Goal: Find specific page/section: Find specific page/section

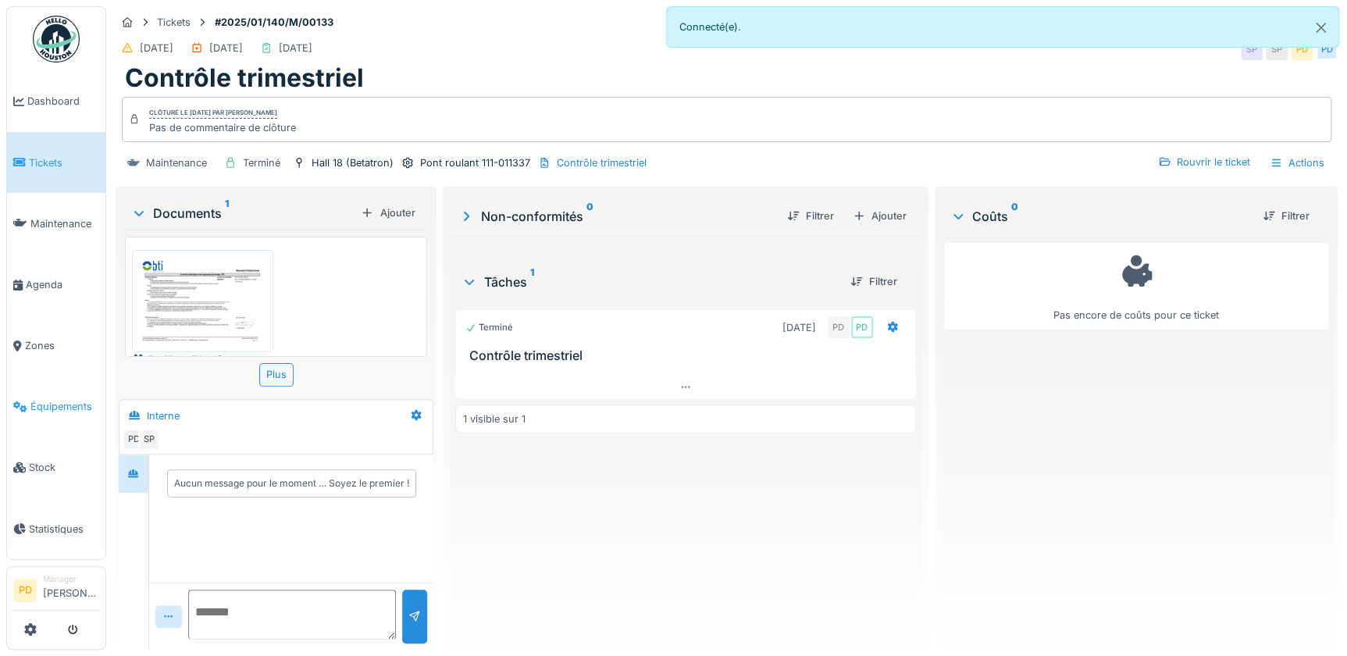
click at [52, 399] on span "Équipements" at bounding box center [64, 406] width 69 height 15
click at [61, 399] on span "Équipements" at bounding box center [64, 406] width 69 height 15
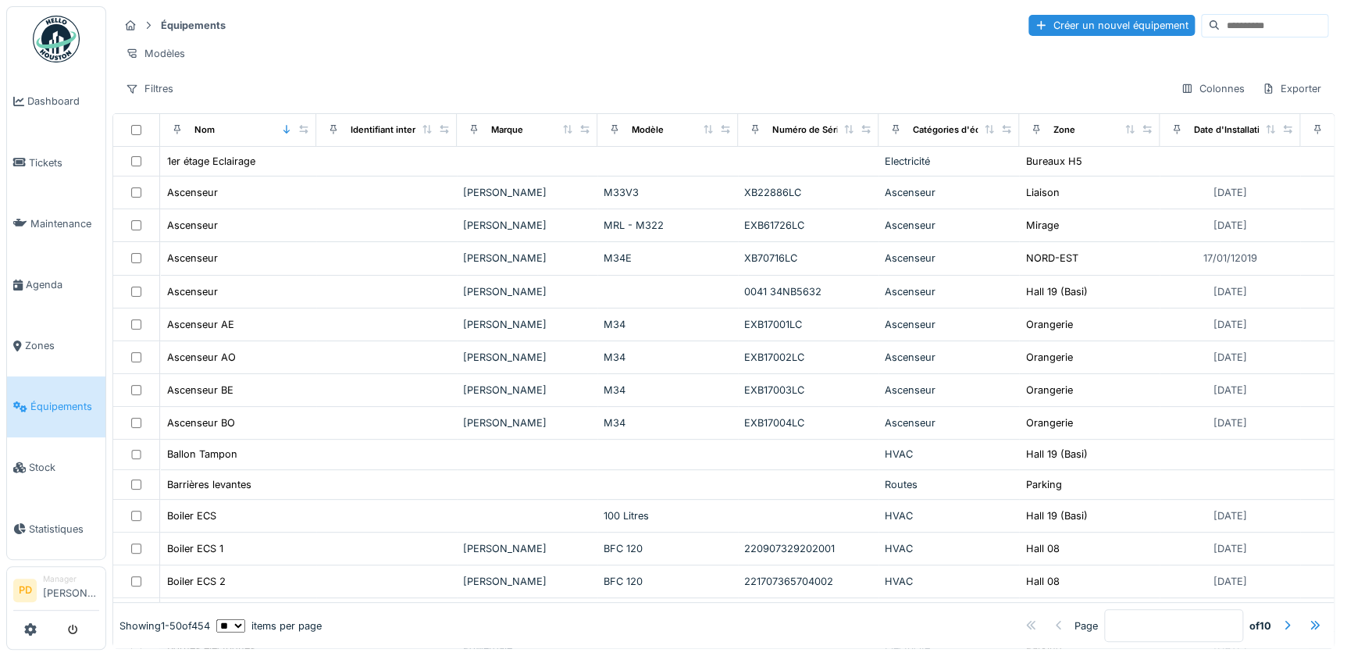
click at [1220, 27] on input at bounding box center [1274, 26] width 108 height 22
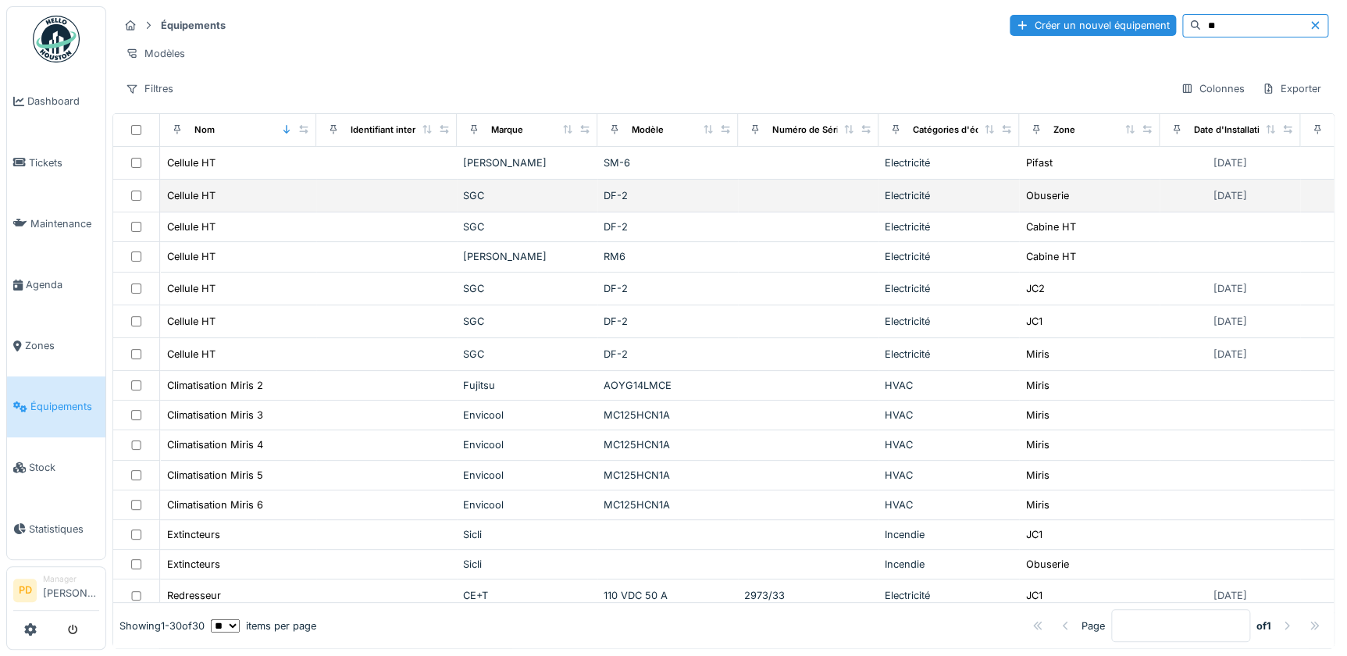
type input "**"
click at [617, 203] on div "DF-2" at bounding box center [668, 195] width 128 height 15
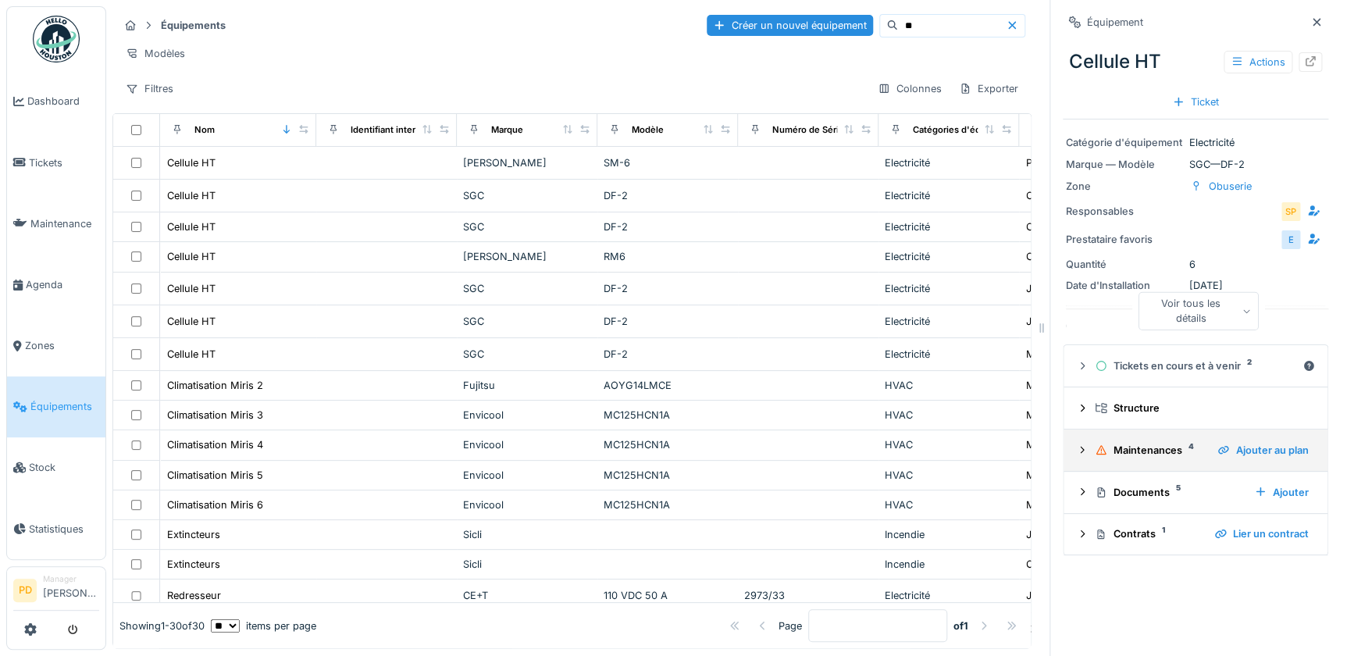
click at [1076, 454] on icon at bounding box center [1082, 450] width 12 height 10
